Goal: Task Accomplishment & Management: Use online tool/utility

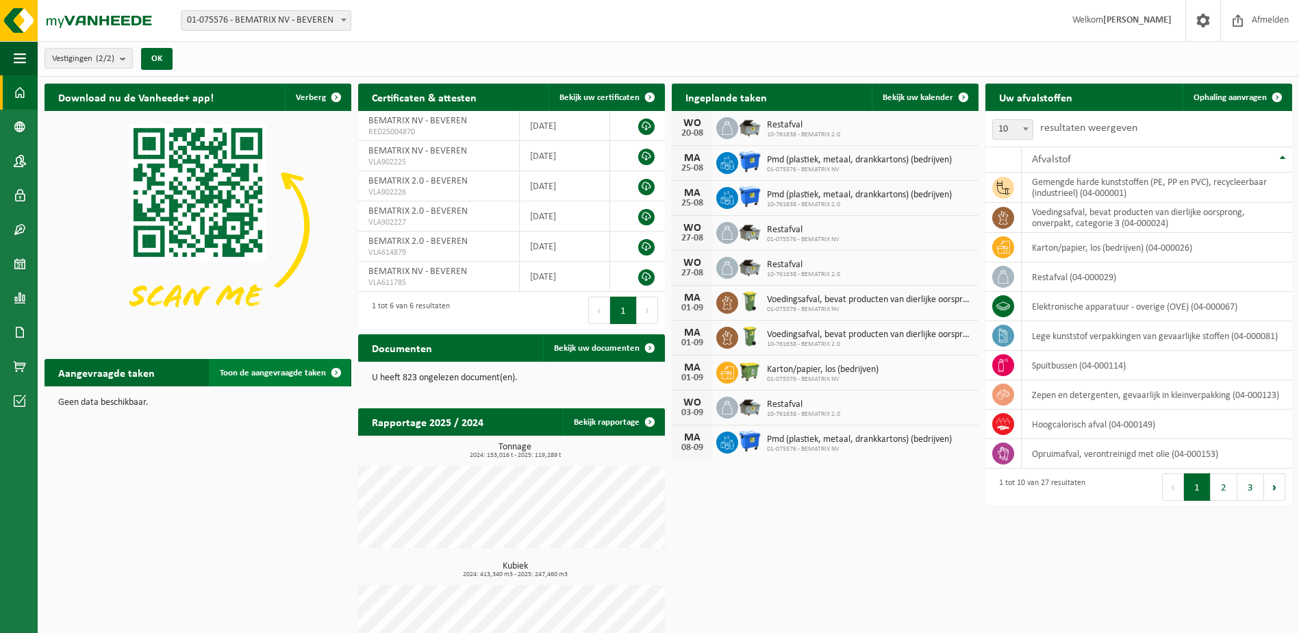
click at [282, 372] on span "Toon de aangevraagde taken" at bounding box center [273, 373] width 106 height 9
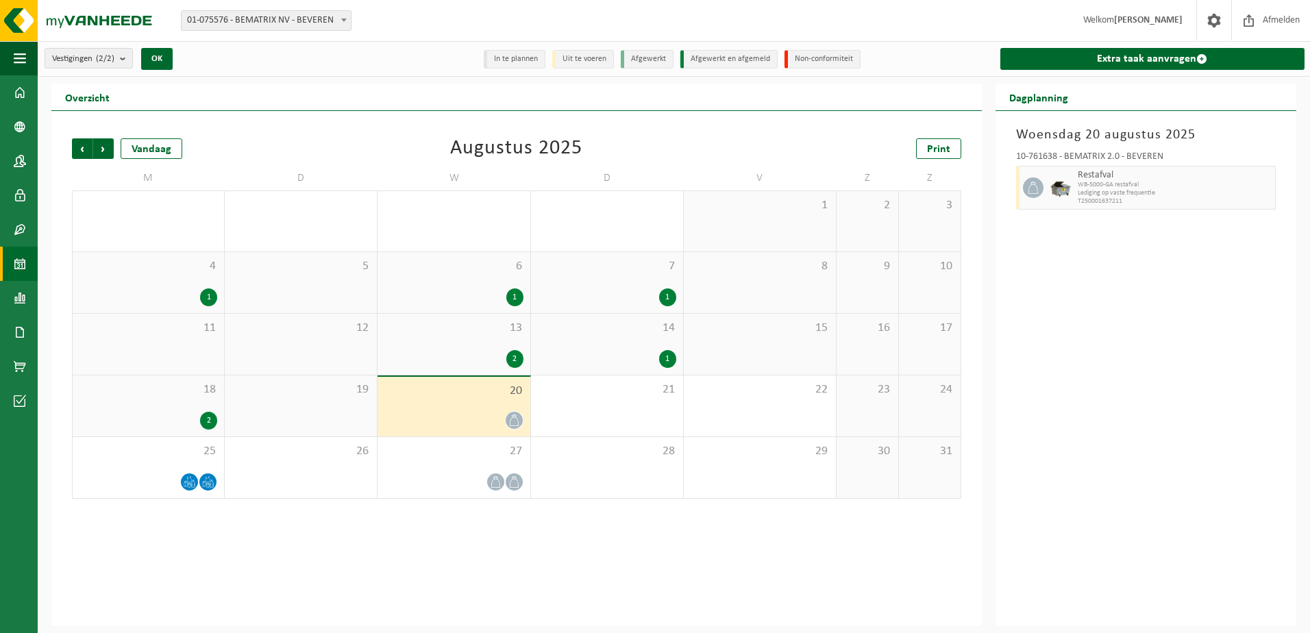
click at [457, 575] on div "Vorige Volgende Vandaag Augustus 2025 Print M D W D V Z Z 28 1 29 30 1 31 1 2 3…" at bounding box center [516, 368] width 930 height 515
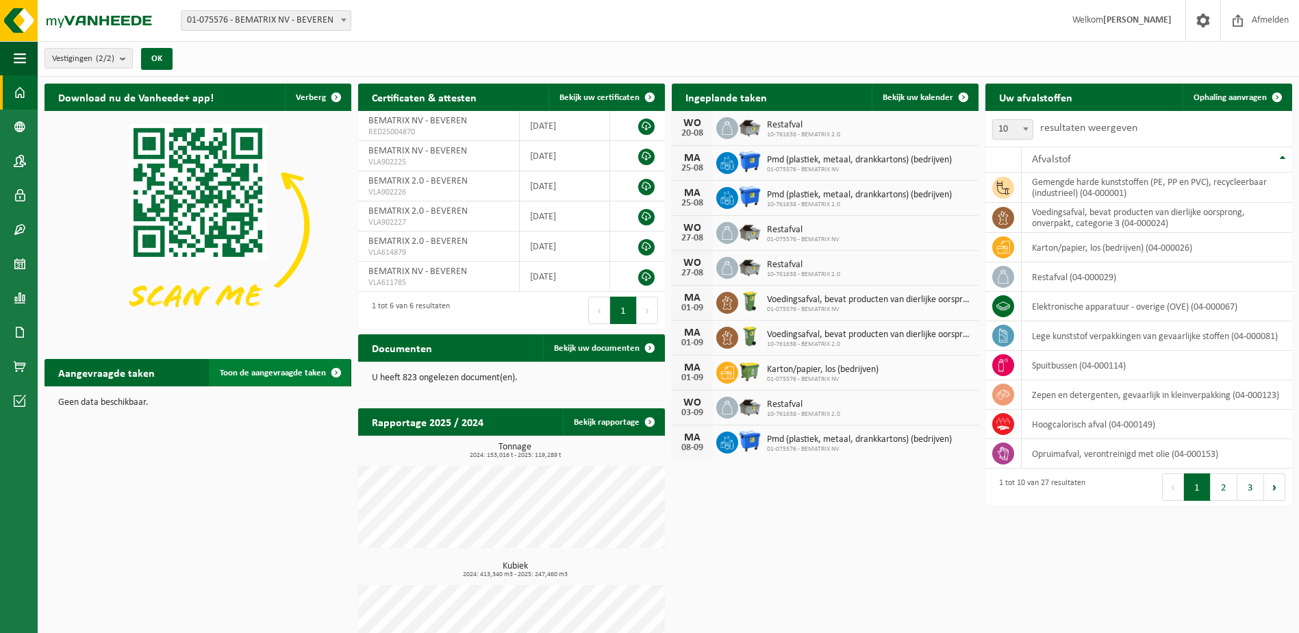
click at [281, 369] on span "Toon de aangevraagde taken" at bounding box center [273, 373] width 106 height 9
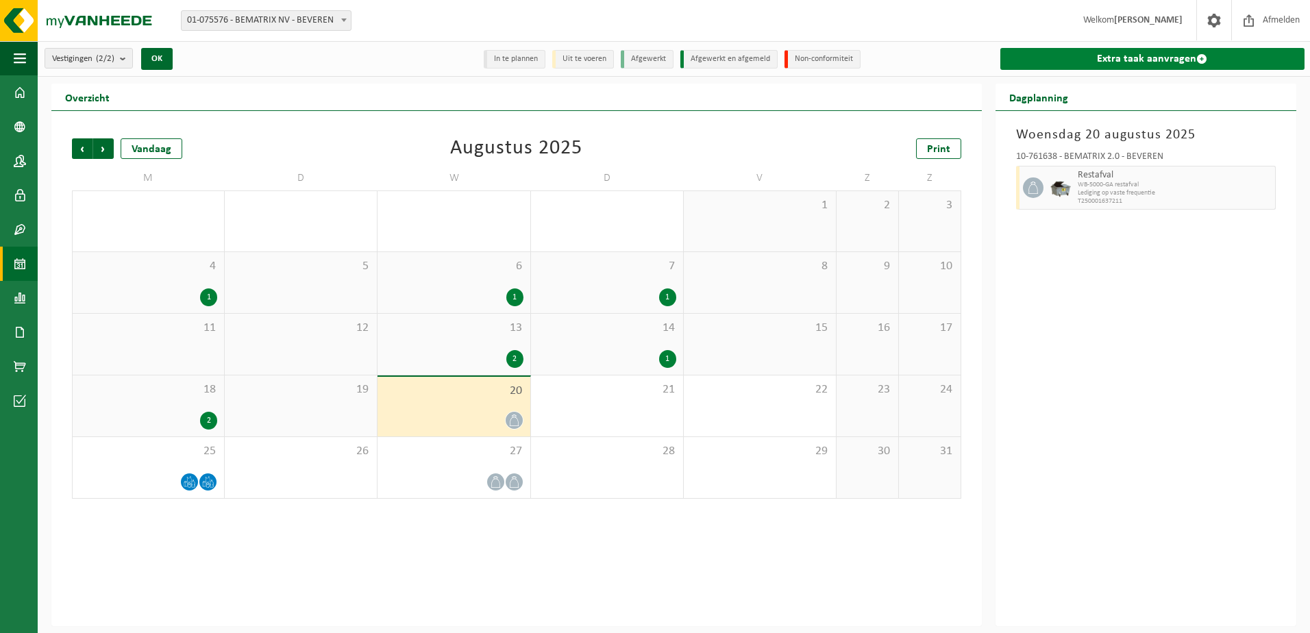
click at [1169, 57] on link "Extra taak aanvragen" at bounding box center [1152, 59] width 304 height 22
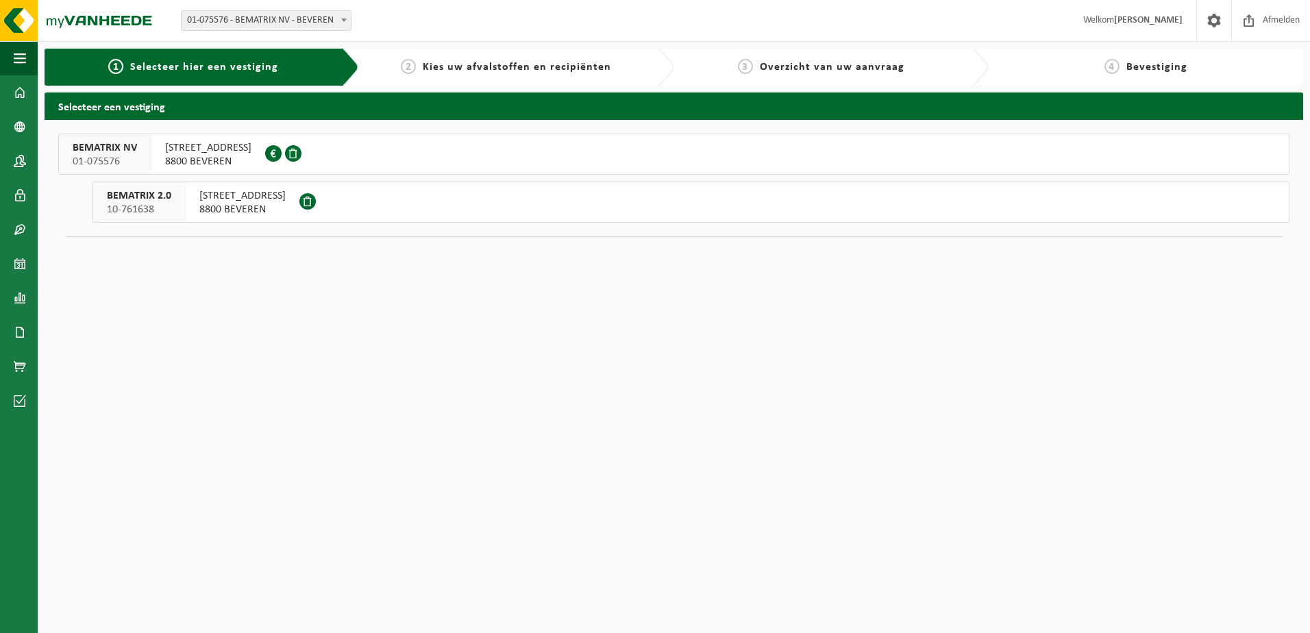
click at [167, 201] on span "BEMATRIX 2.0" at bounding box center [139, 196] width 64 height 14
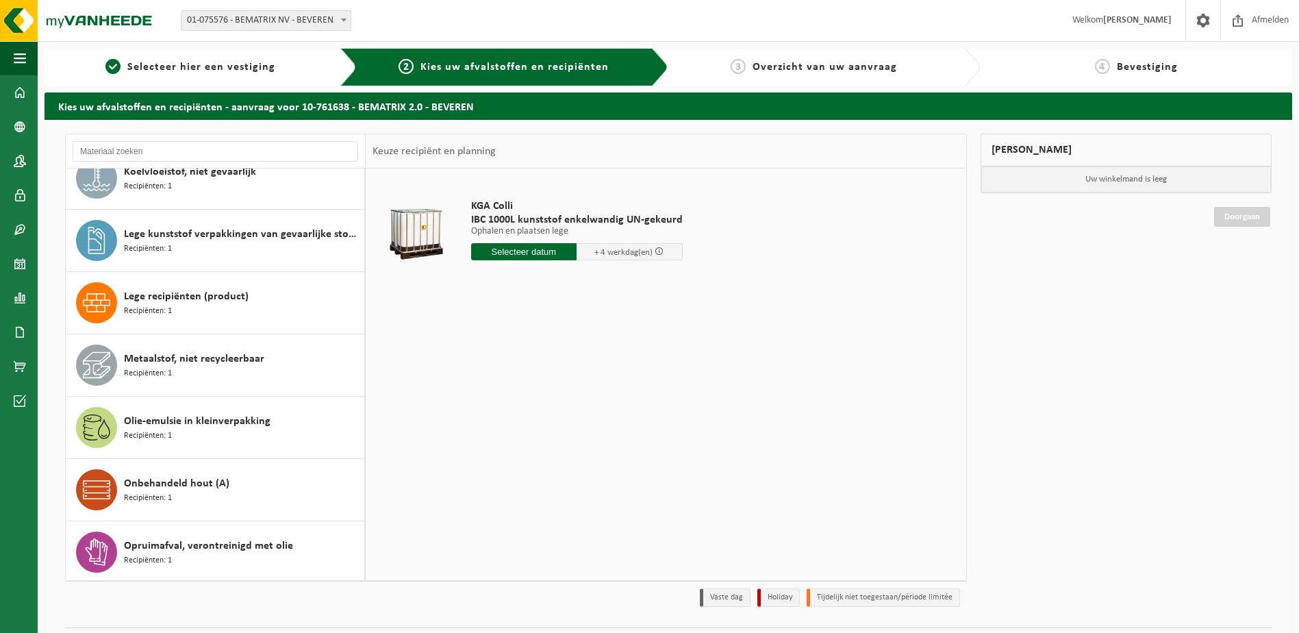
scroll to position [479, 0]
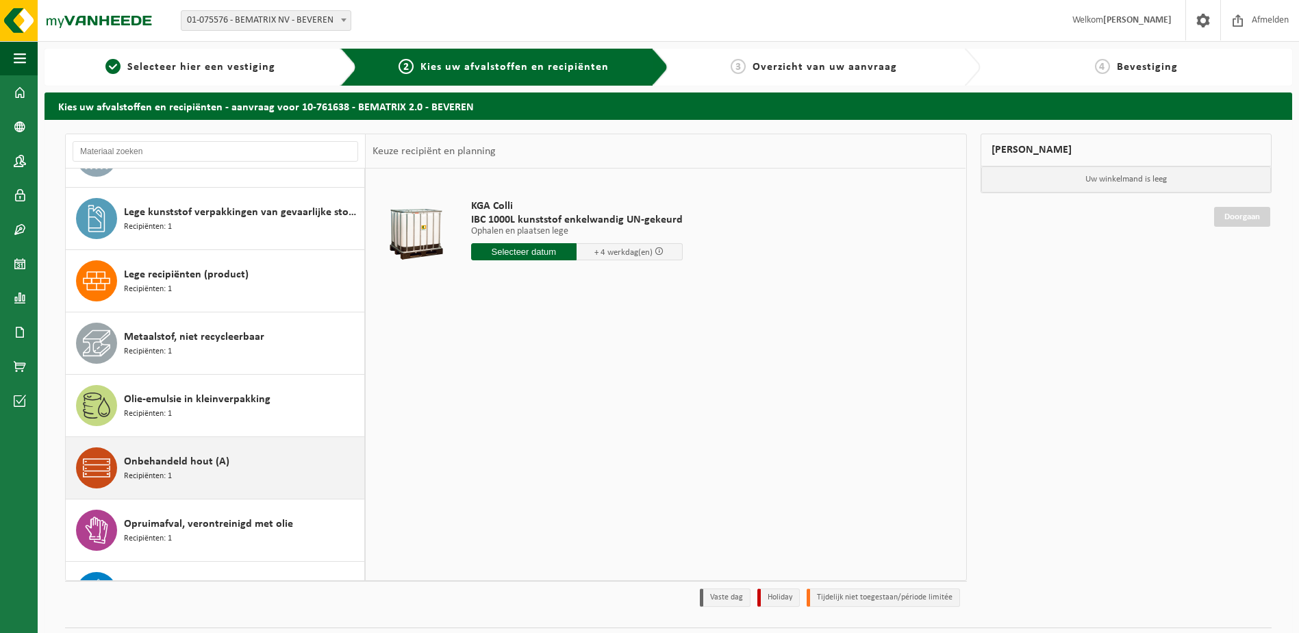
click at [174, 480] on div "Onbehandeld hout (A) Recipiënten: 1" at bounding box center [242, 467] width 237 height 41
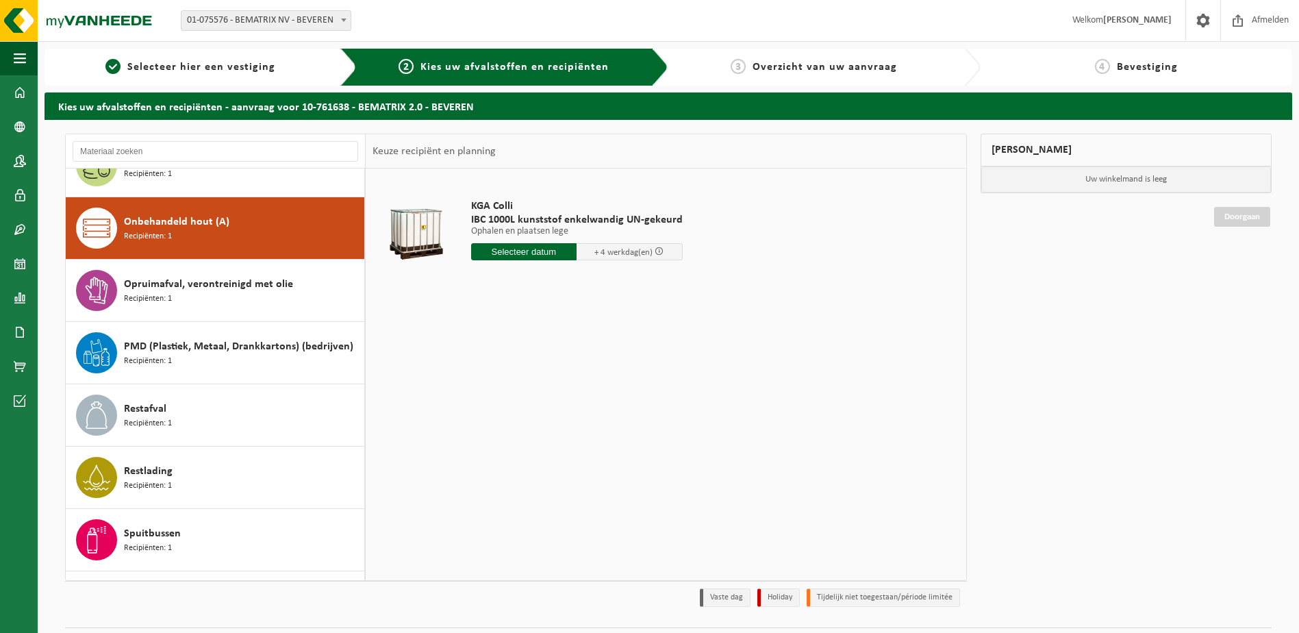
scroll to position [748, 0]
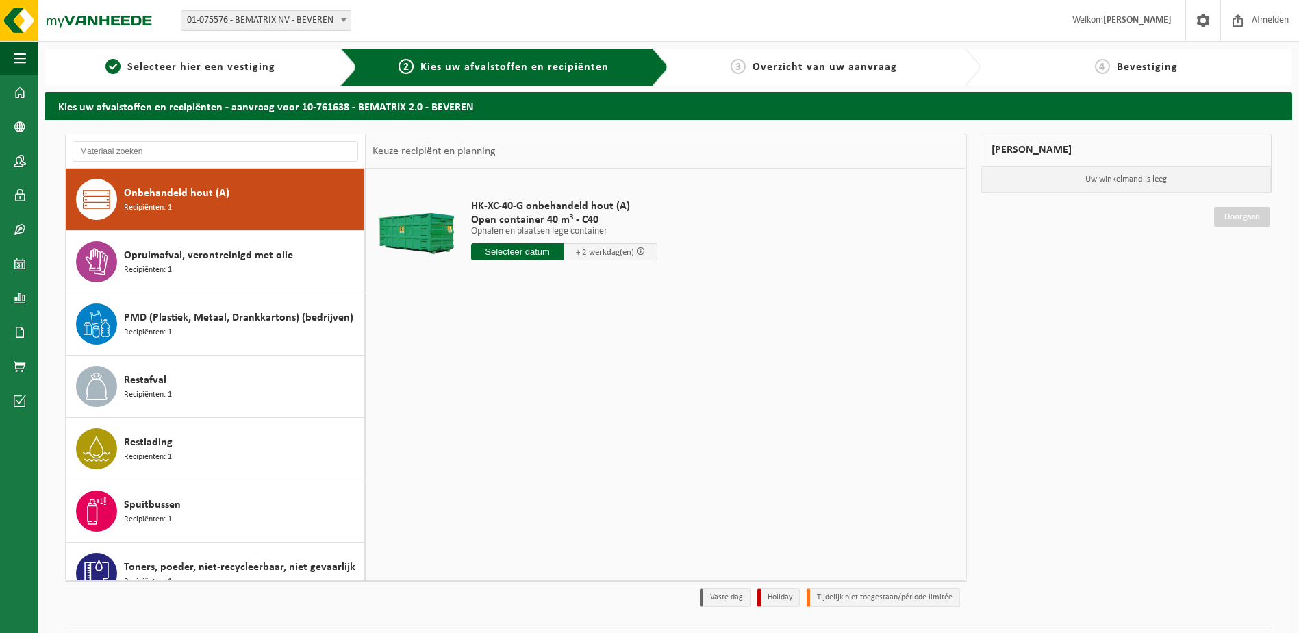
click at [525, 250] on input "text" at bounding box center [517, 251] width 93 height 17
click at [573, 399] on div "22" at bounding box center [580, 395] width 24 height 22
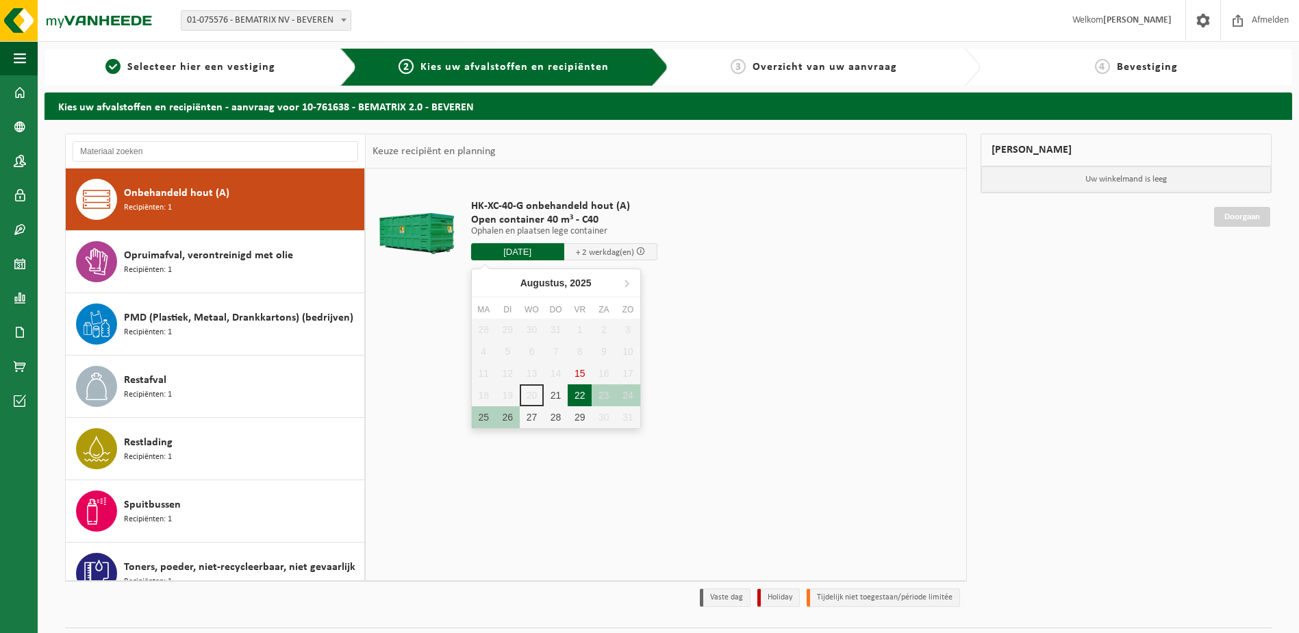
type input "Van 2025-08-22"
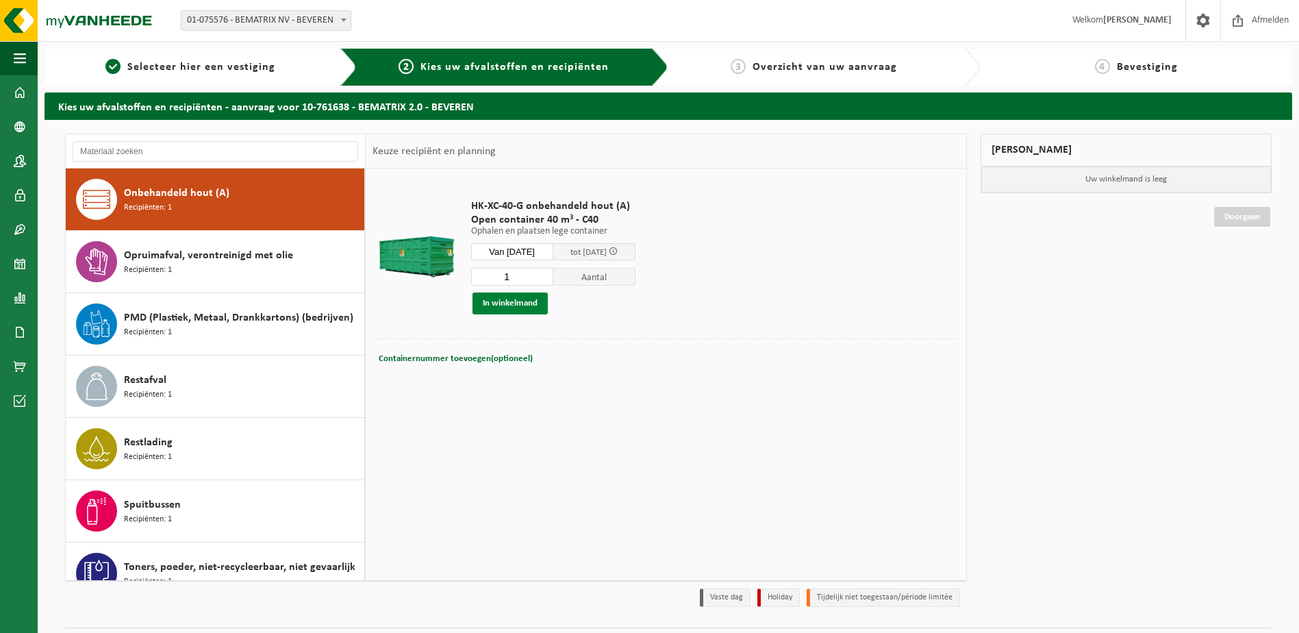
click at [527, 307] on button "In winkelmand" at bounding box center [510, 303] width 75 height 22
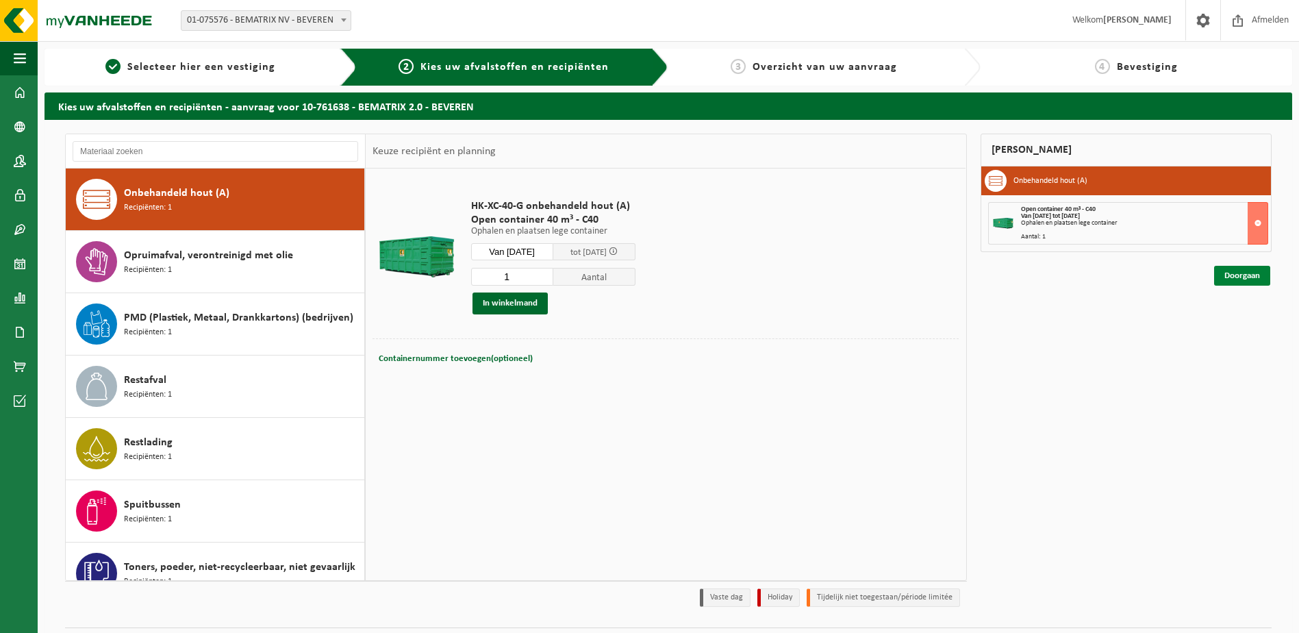
click at [1238, 276] on link "Doorgaan" at bounding box center [1242, 276] width 56 height 20
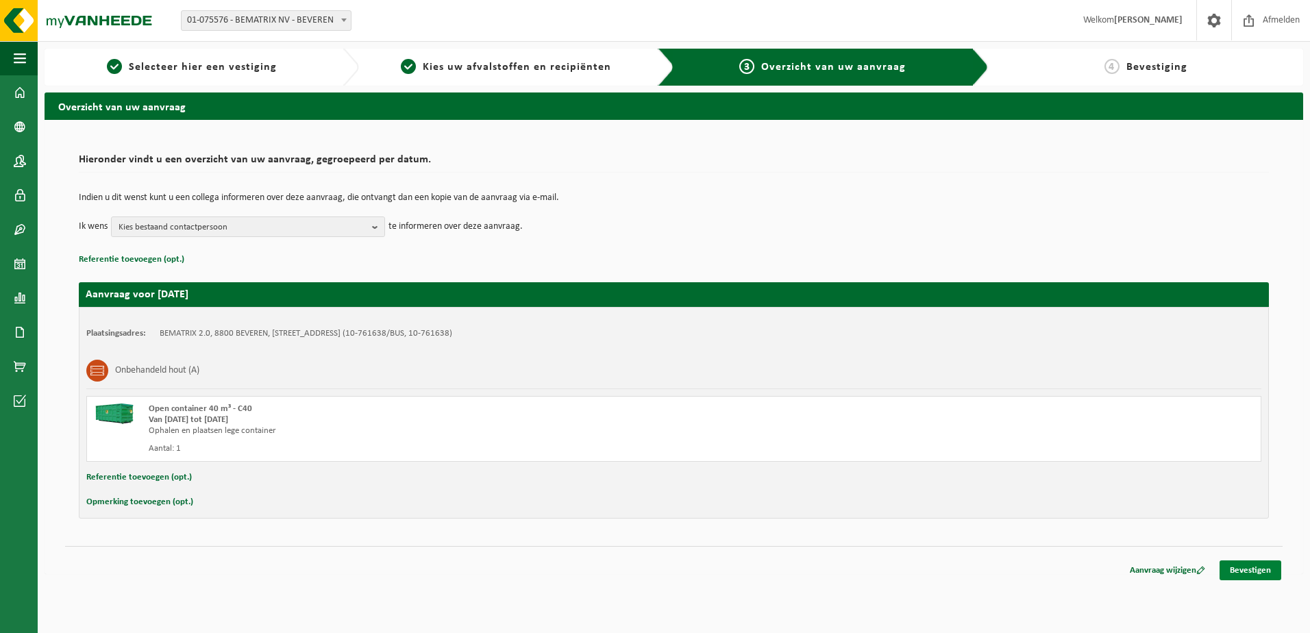
click at [1253, 573] on link "Bevestigen" at bounding box center [1250, 570] width 62 height 20
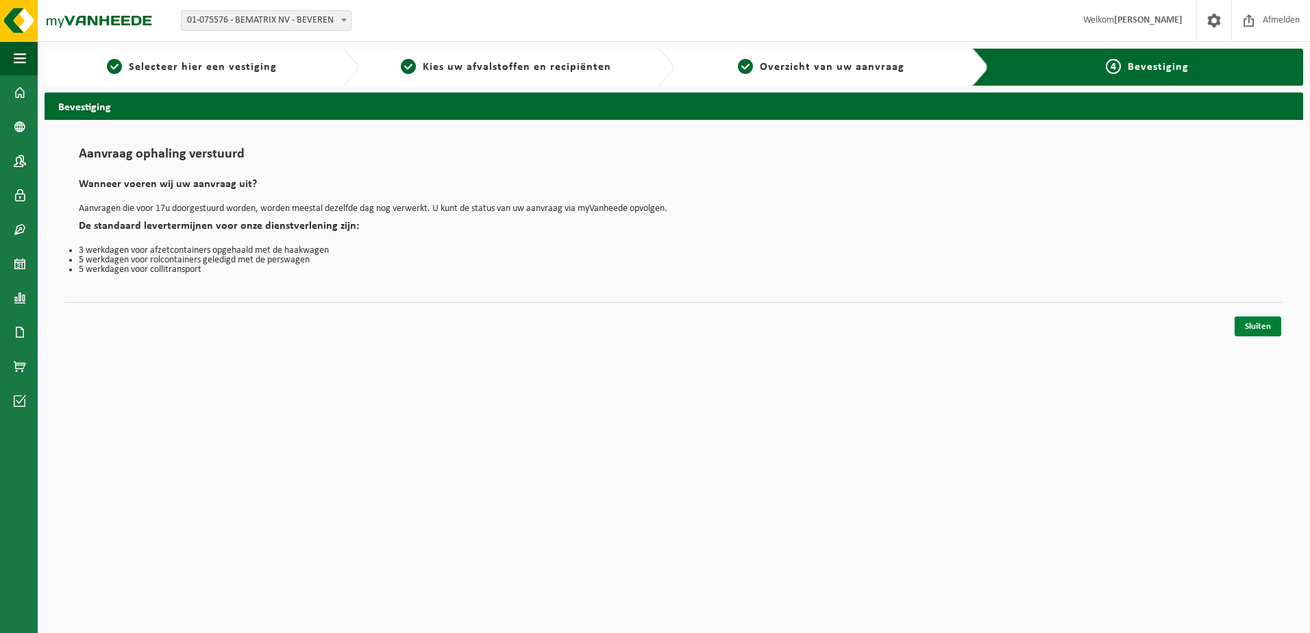
click at [1265, 332] on link "Sluiten" at bounding box center [1257, 326] width 47 height 20
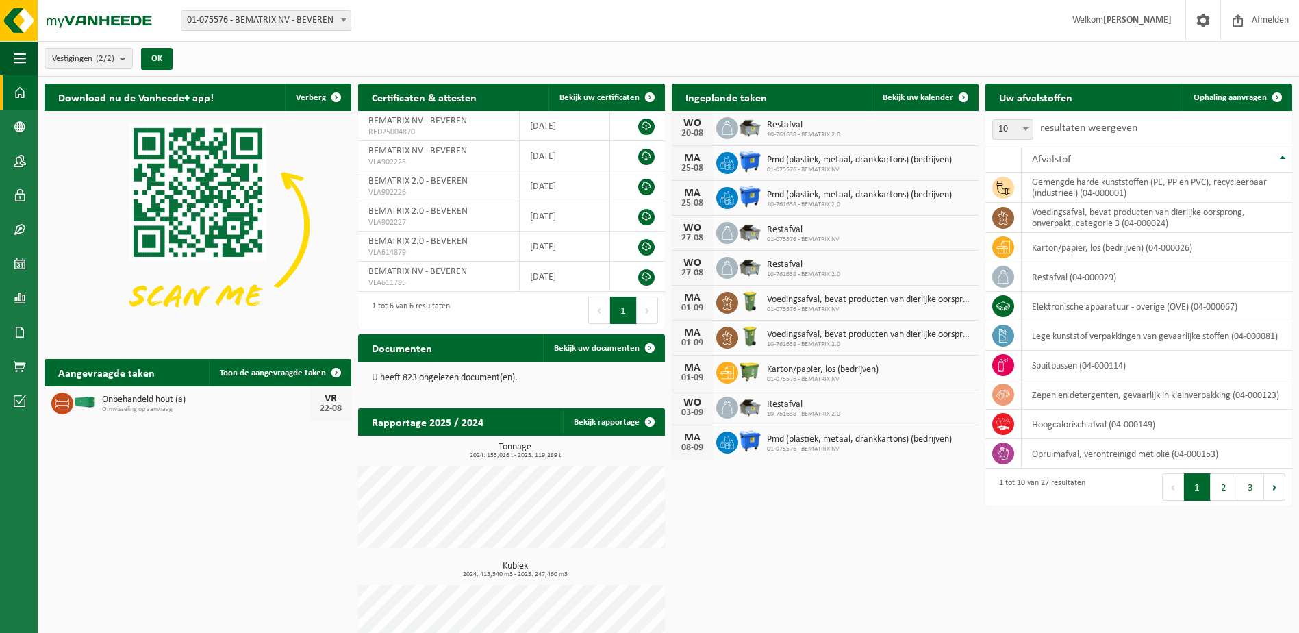
scroll to position [47, 0]
